Goal: Use online tool/utility: Use online tool/utility

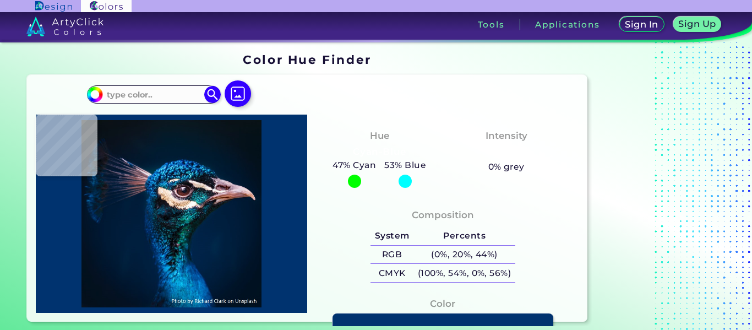
type input "#091018"
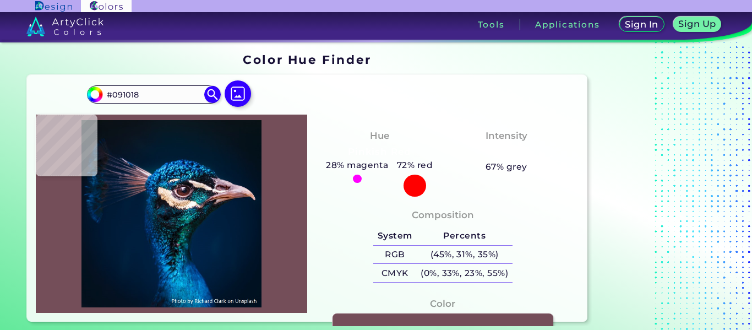
type input "#744e59"
type input "#744E59"
type input "#1c2940"
type input "#1C2940"
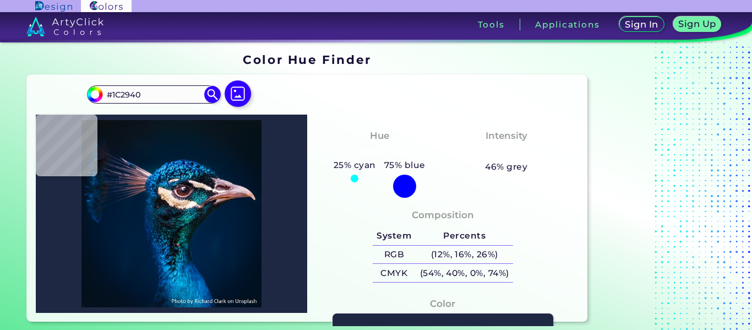
type input "#1f2843"
type input "#1F2843"
type input "#122340"
type input "#011c37"
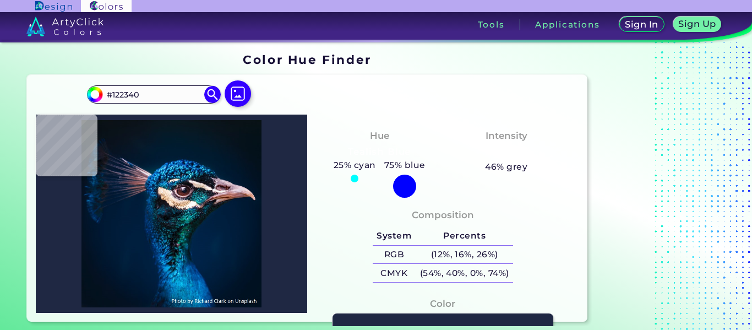
type input "#011C37"
type input "#011d38"
type input "#011D38"
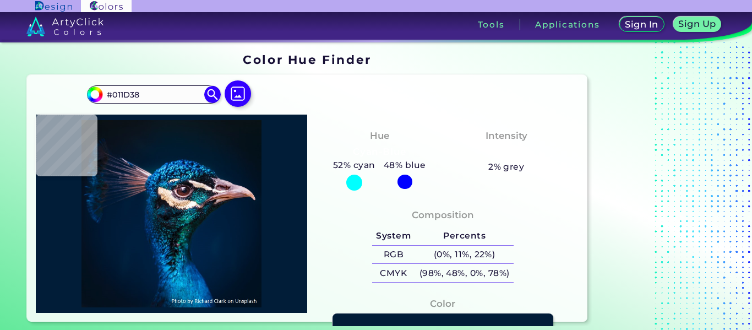
type input "#0b1a39"
type input "#0B1A39"
type input "#091c38"
type input "#091C38"
type input "#091b37"
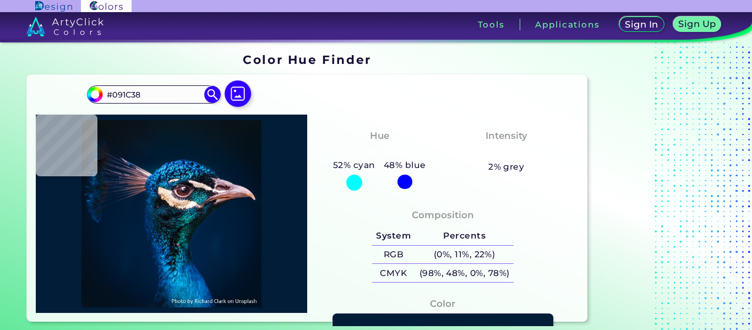
type input "#091B37"
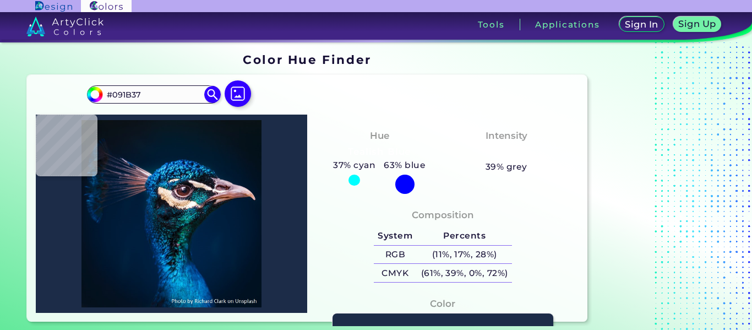
type input "#1c2c48"
type input "#1C2C48"
type input "#202946"
type input "#071a38"
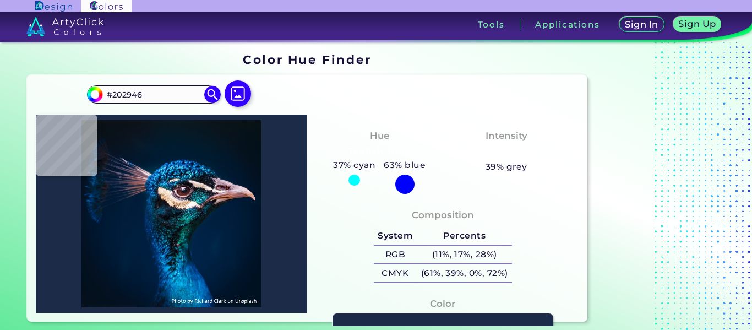
type input "#071A38"
type input "#061b3a"
type input "#061B3A"
type input "#061832"
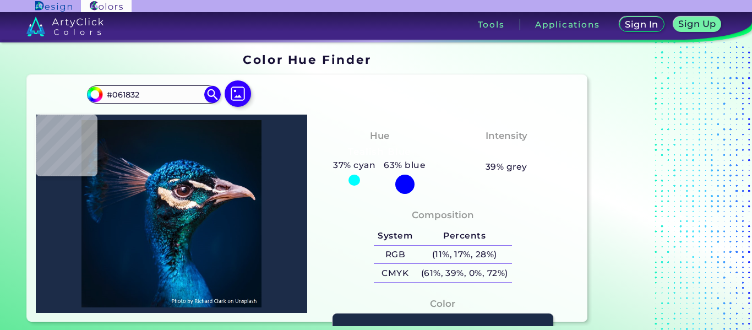
type input "#051d36"
type input "#051D36"
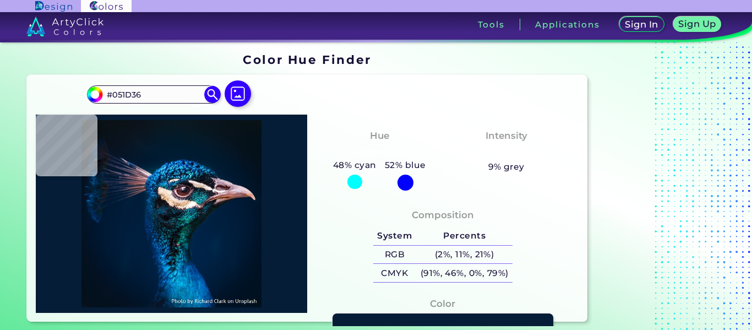
type input "#0b1d35"
type input "#0B1D35"
type input "#13233c"
type input "#13233C"
type input "#0e2135"
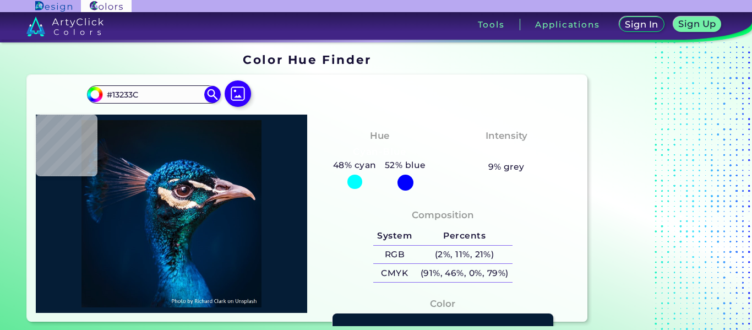
type input "#0E2135"
type input "#0d1f36"
type input "#0D1F36"
type input "#0e2237"
type input "#0E2237"
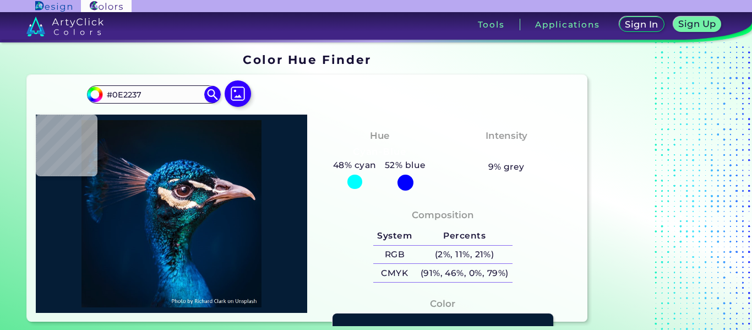
type input "#0e2337"
type input "#0E2337"
type input "#0d1f34"
type input "#0D1F34"
type input "#0b1c30"
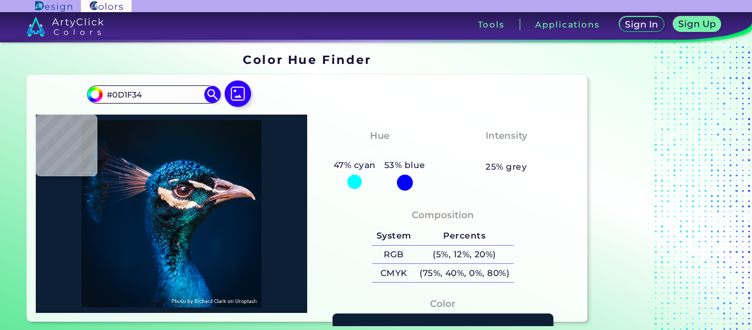
type input "#0B1C30"
type input "#0a1b2b"
type input "#0A1B2B"
type input "#081d2f"
type input "#081D2F"
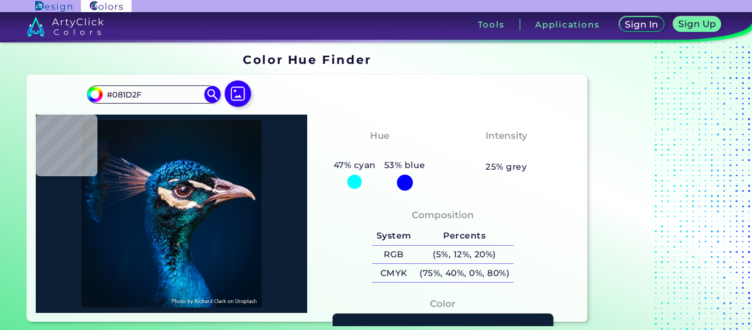
type input "#0b1c2b"
type input "#0B1C2B"
type input "#00213e"
type input "#00213E"
type input "#13263f"
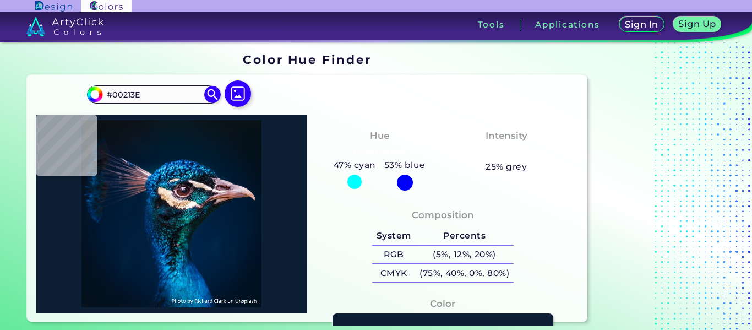
type input "#13263F"
type input "#001b36"
type input "#001B36"
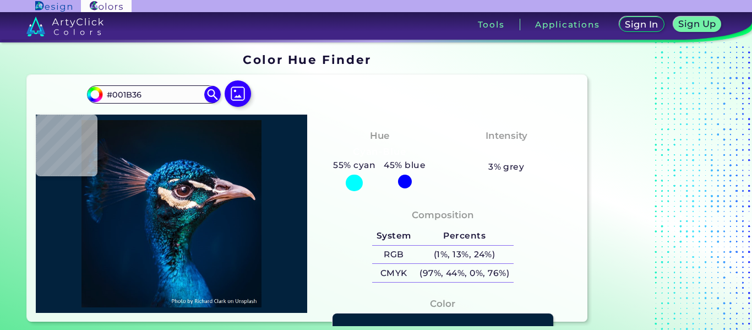
type input "#02223d"
type input "#02223D"
type input "#001d3b"
type input "#001D3B"
type input "#011c39"
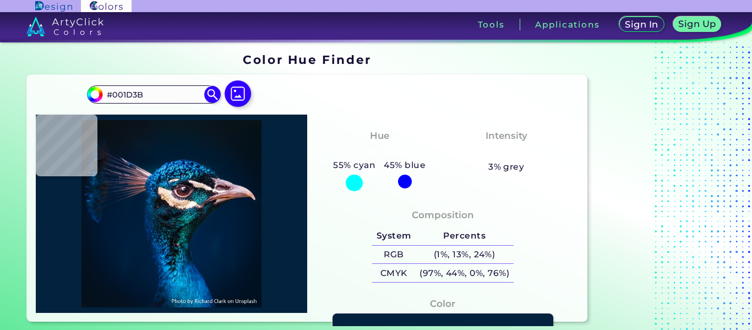
type input "#011C39"
type input "#001a35"
type input "#001A35"
type input "#00142c"
type input "#00142C"
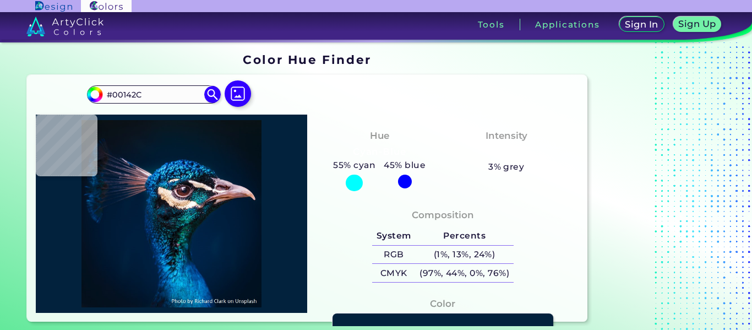
type input "#011327"
type input "#000000"
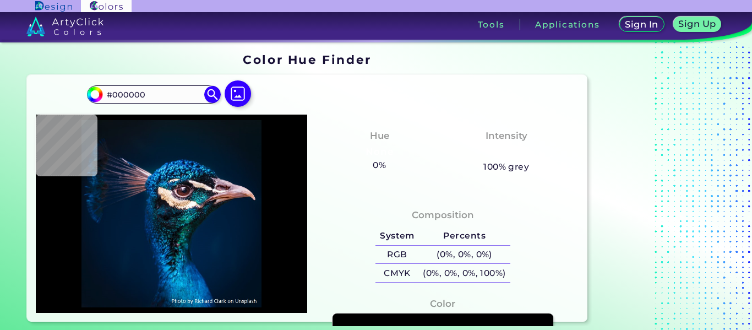
type input "#001729"
type input "#031020"
type input "#03111e"
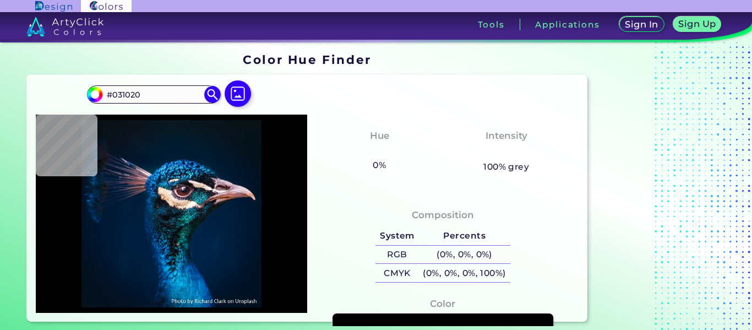
type input "#03111E"
type input "#03111c"
type input "#03111C"
type input "#03111a"
type input "#03111A"
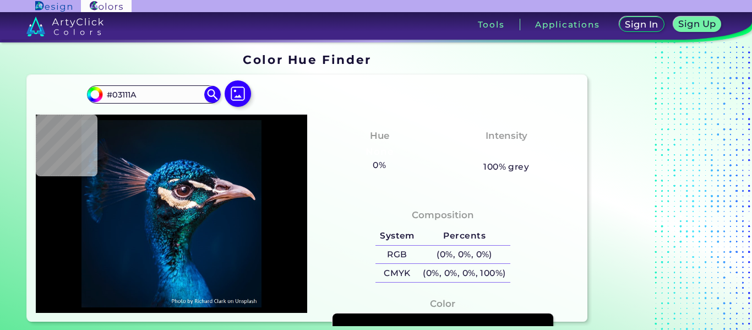
type input "#05121b"
type input "#05121B"
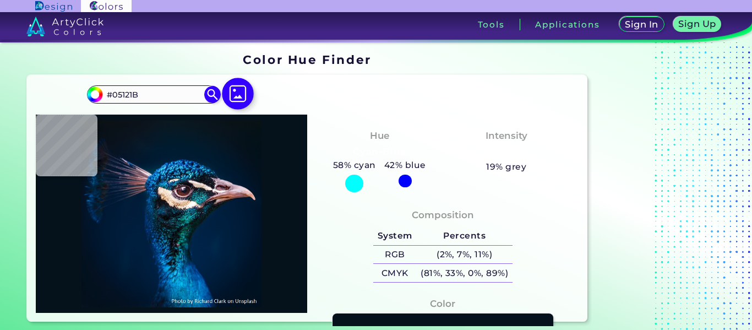
click at [229, 93] on img at bounding box center [238, 94] width 32 height 32
click at [0, 0] on input "file" at bounding box center [0, 0] width 0 height 0
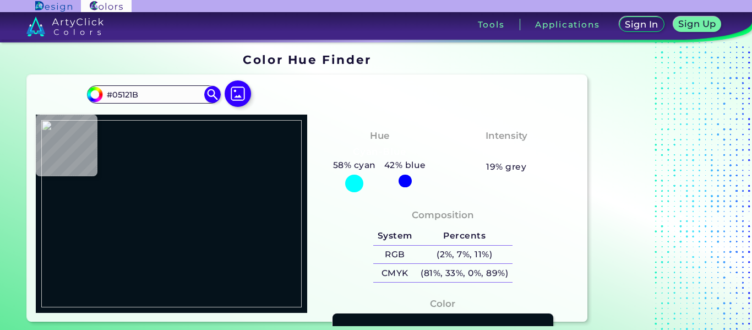
type input "#0e89d5"
type input "#0E89D5"
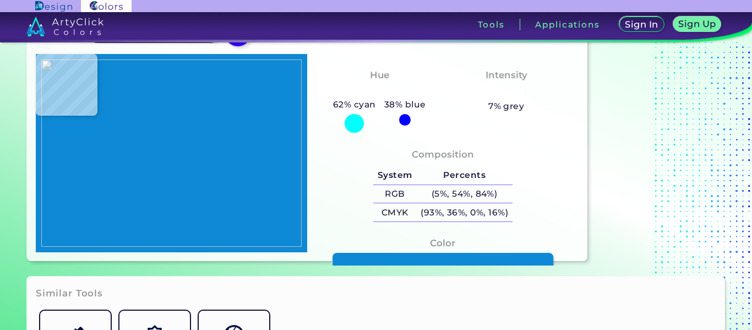
scroll to position [57, 0]
